Goal: Transaction & Acquisition: Purchase product/service

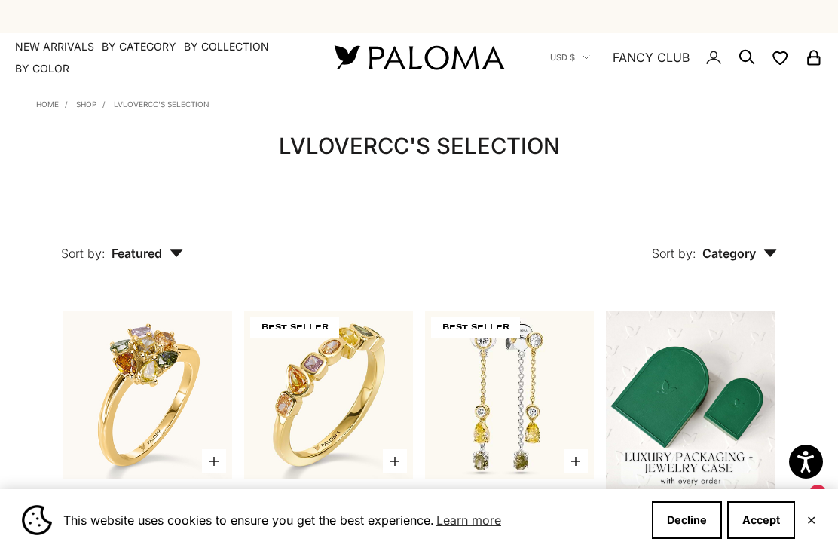
click at [134, 47] on summary "By Category" at bounding box center [139, 46] width 75 height 15
click at [46, 73] on summary "By Color" at bounding box center [42, 68] width 54 height 15
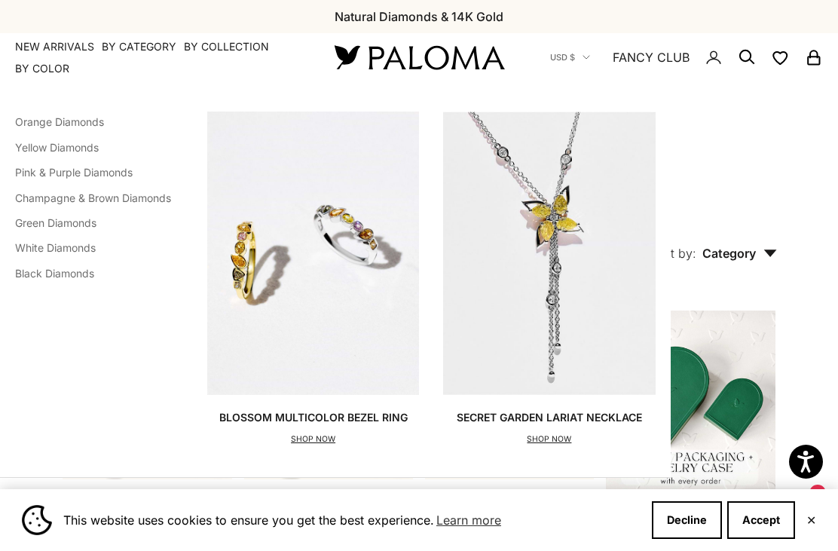
click at [80, 173] on link "Pink & Purple Diamonds" at bounding box center [74, 172] width 118 height 13
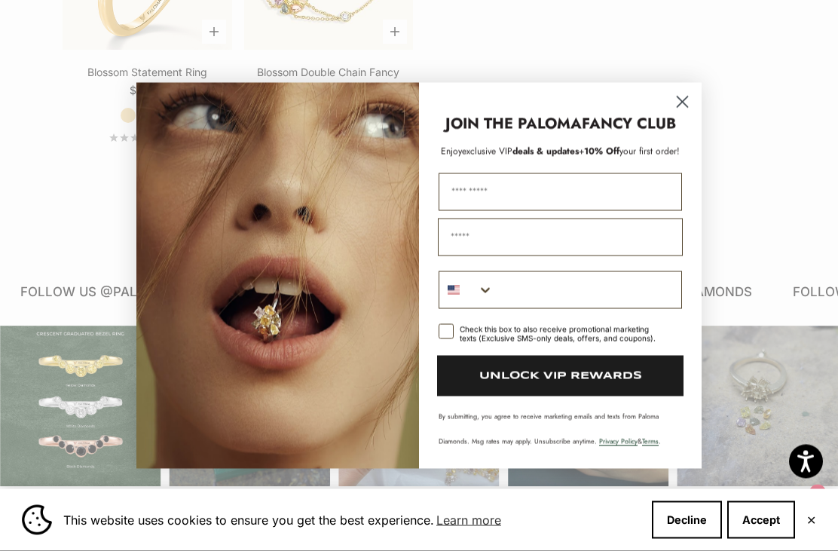
scroll to position [985, 0]
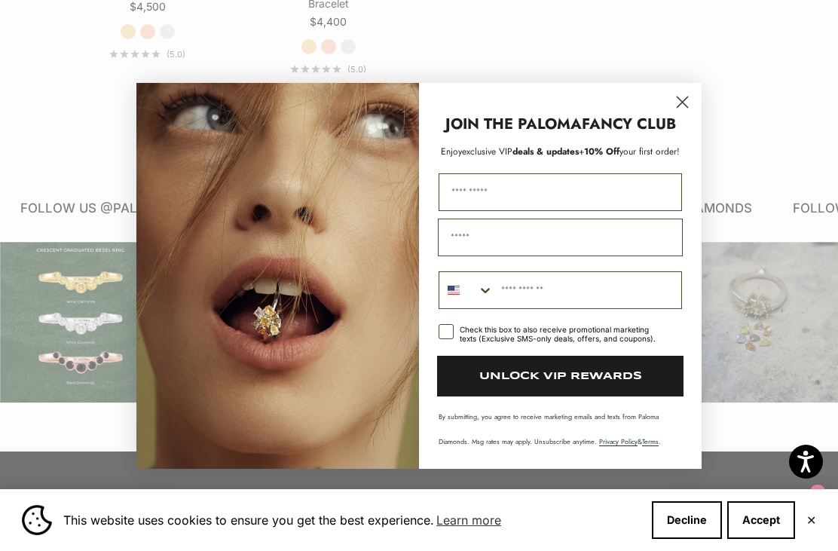
click at [685, 114] on circle "Close dialog" at bounding box center [682, 101] width 25 height 25
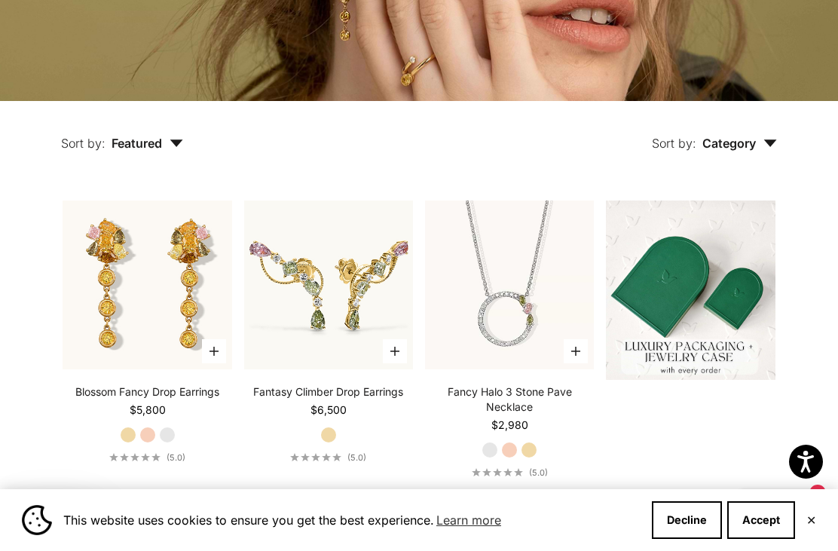
scroll to position [0, 0]
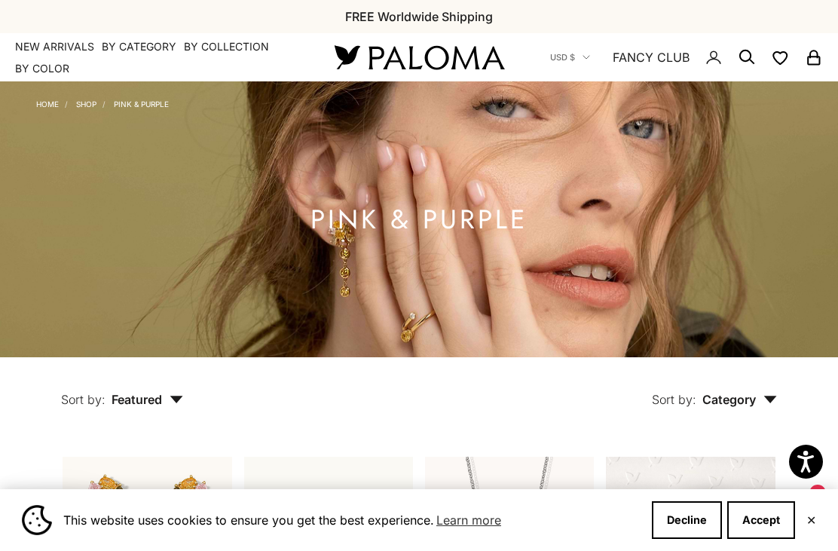
click at [91, 96] on li "Shop" at bounding box center [81, 102] width 32 height 12
click at [86, 103] on link "Shop" at bounding box center [86, 103] width 20 height 9
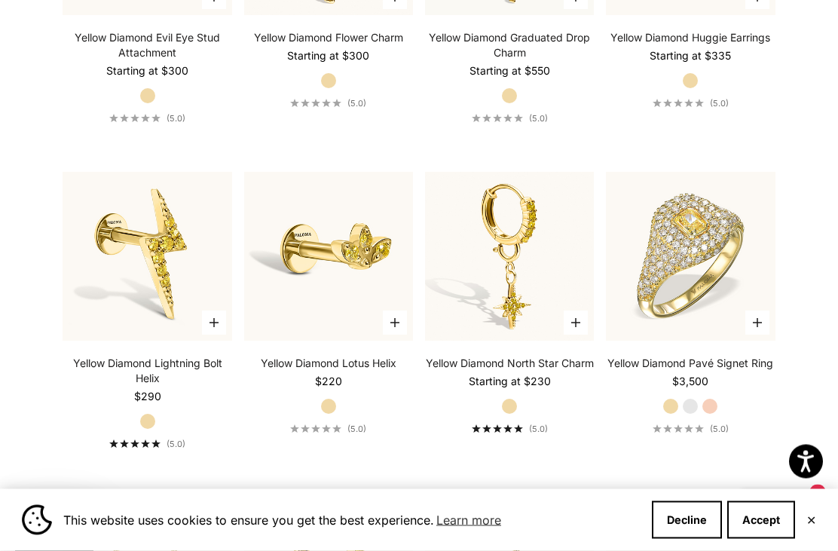
scroll to position [10521, 0]
click at [186, 365] on link "Yellow Diamond Lightning Bolt Helix" at bounding box center [147, 371] width 169 height 30
